Goal: Task Accomplishment & Management: Complete application form

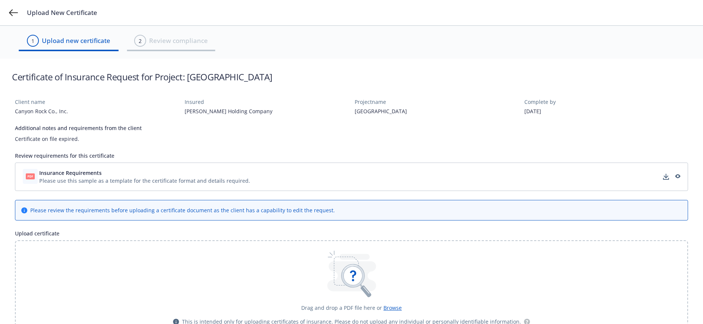
scroll to position [38, 0]
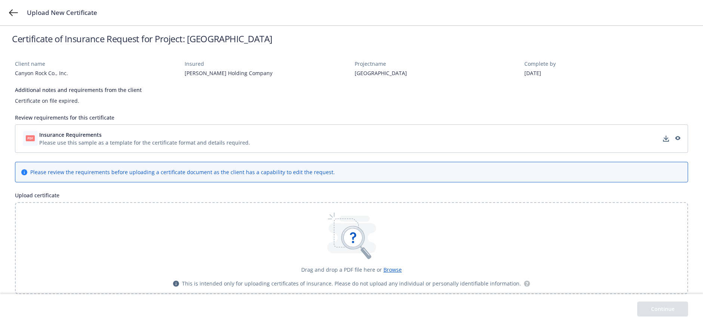
click at [94, 138] on span "Insurance Requirements" at bounding box center [70, 135] width 62 height 8
drag, startPoint x: 355, startPoint y: 72, endPoint x: 402, endPoint y: 72, distance: 47.5
click at [402, 72] on div "[GEOGRAPHIC_DATA]" at bounding box center [437, 73] width 164 height 8
copy div "[GEOGRAPHIC_DATA]"
click at [665, 139] on icon "download" at bounding box center [666, 138] width 5 height 4
